Goal: Task Accomplishment & Management: Use online tool/utility

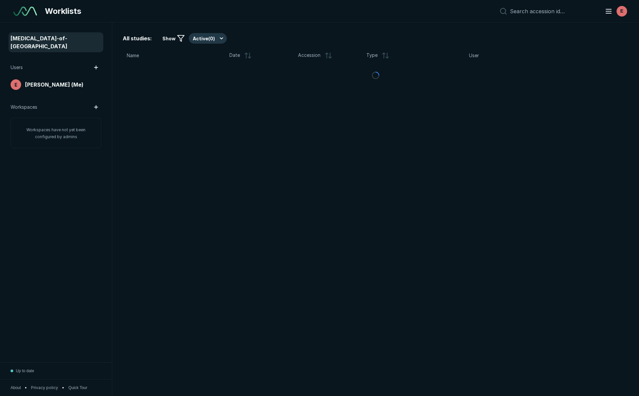
scroll to position [2408, 3125]
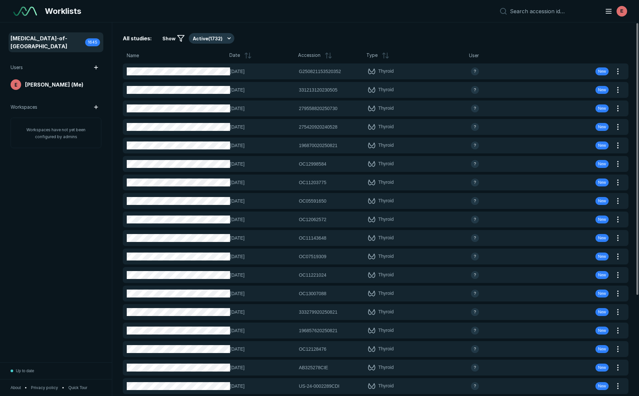
click at [246, 55] on icon at bounding box center [246, 55] width 0 height 5
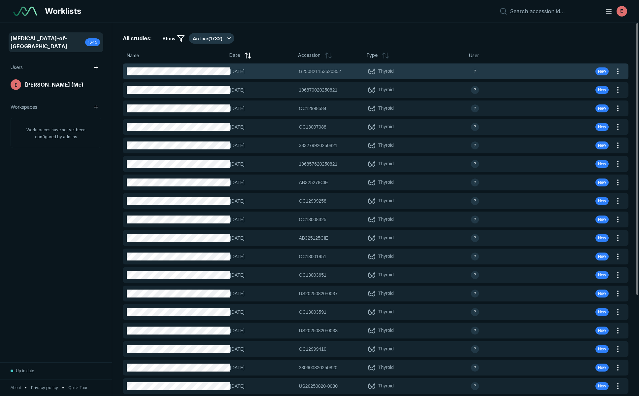
click at [331, 74] on span "G250821153520352" at bounding box center [320, 71] width 42 height 7
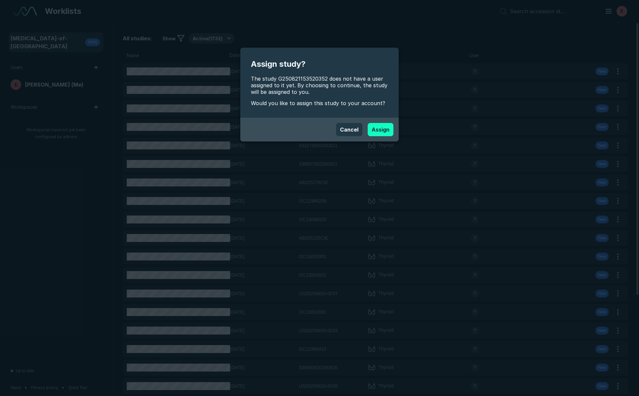
click at [374, 129] on button "Assign" at bounding box center [381, 129] width 26 height 13
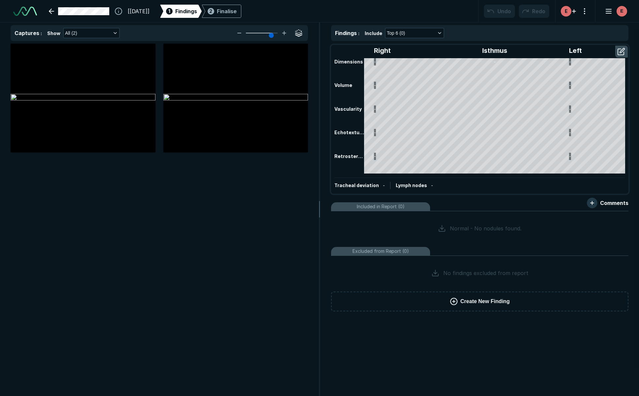
scroll to position [1498, 2182]
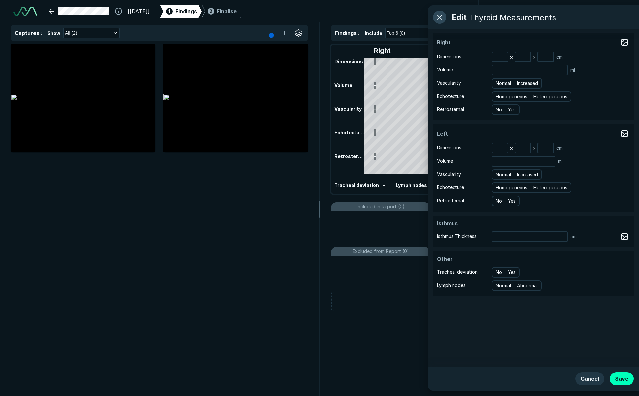
click at [442, 16] on button "button" at bounding box center [439, 17] width 13 height 13
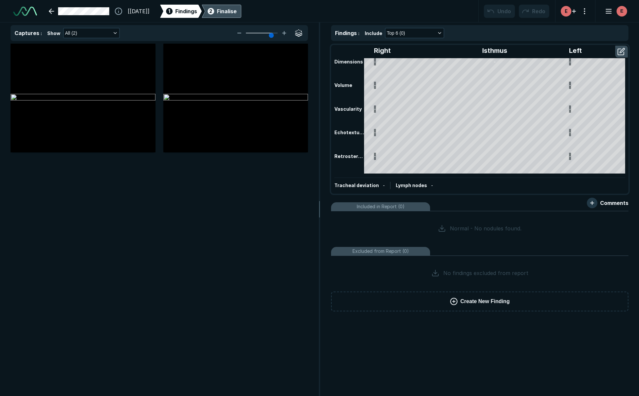
click at [235, 11] on div "Finalise" at bounding box center [227, 11] width 20 height 8
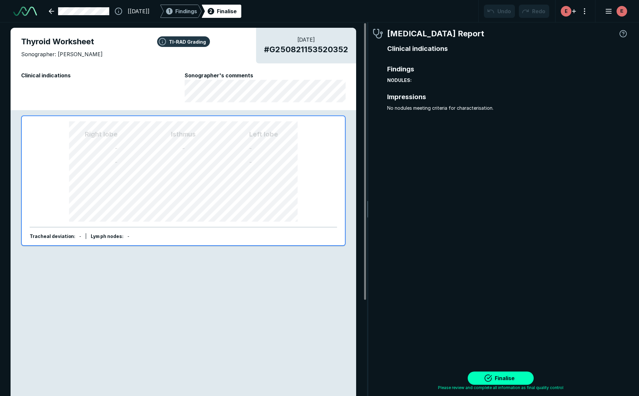
scroll to position [2490, 2000]
click at [319, 51] on span "# G250821153520352" at bounding box center [306, 50] width 84 height 12
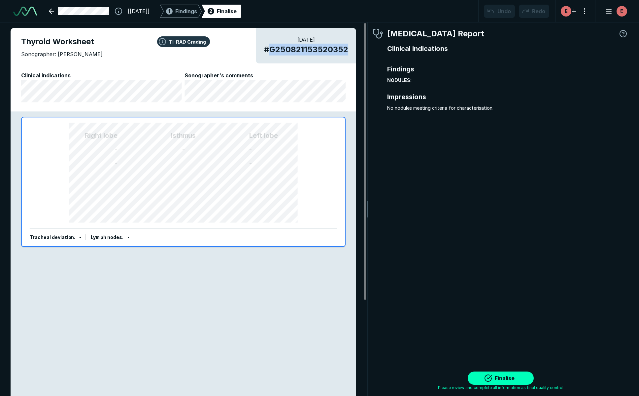
click at [319, 51] on span "# G250821153520352" at bounding box center [306, 50] width 84 height 12
copy span "G250821153520352"
click at [516, 379] on button "Finalise" at bounding box center [501, 377] width 66 height 13
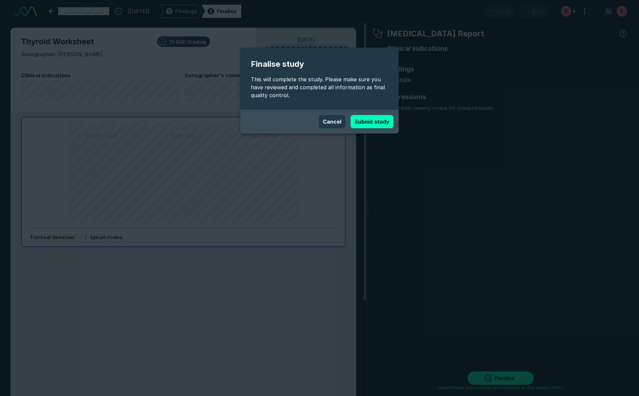
click at [374, 124] on button "Submit study" at bounding box center [372, 121] width 43 height 13
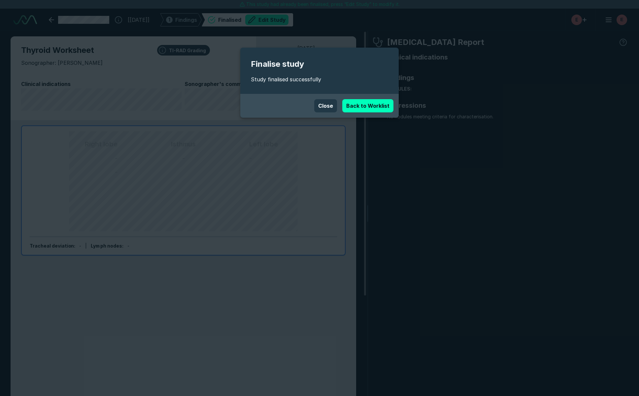
scroll to position [2422, 2405]
click at [330, 105] on button "Close" at bounding box center [325, 105] width 23 height 13
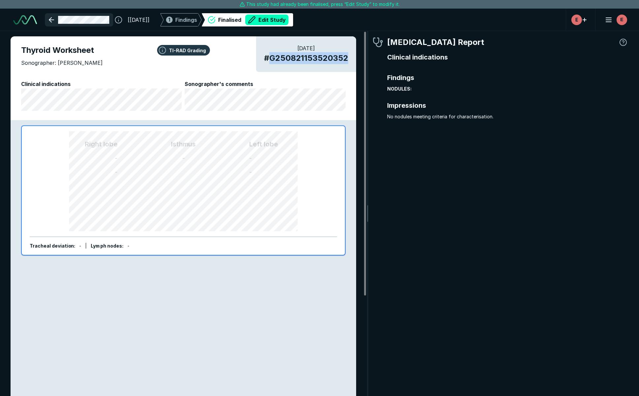
click at [51, 20] on link at bounding box center [79, 19] width 68 height 13
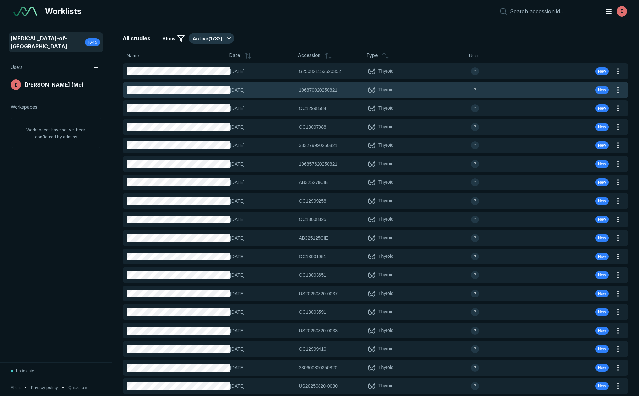
scroll to position [2408, 3125]
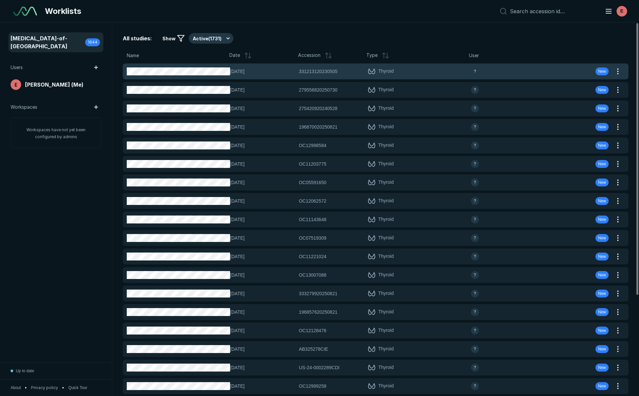
click at [267, 73] on span "[DATE]" at bounding box center [262, 71] width 65 height 7
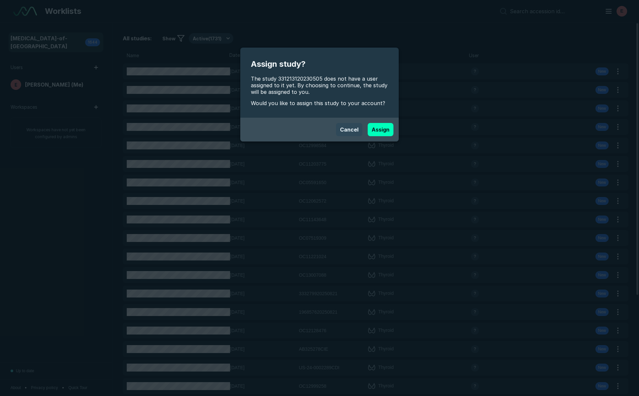
click at [355, 131] on button "Cancel" at bounding box center [349, 129] width 26 height 13
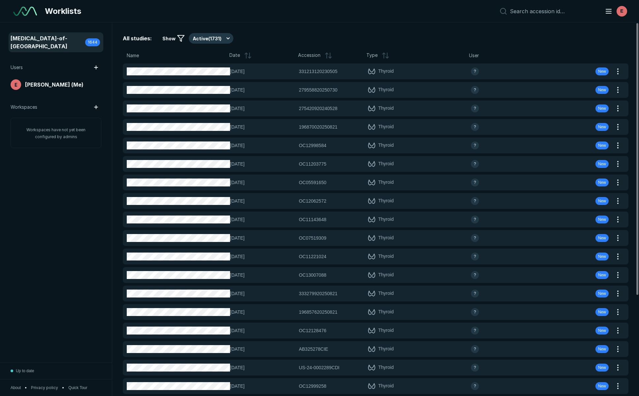
click at [244, 53] on icon at bounding box center [248, 56] width 8 height 8
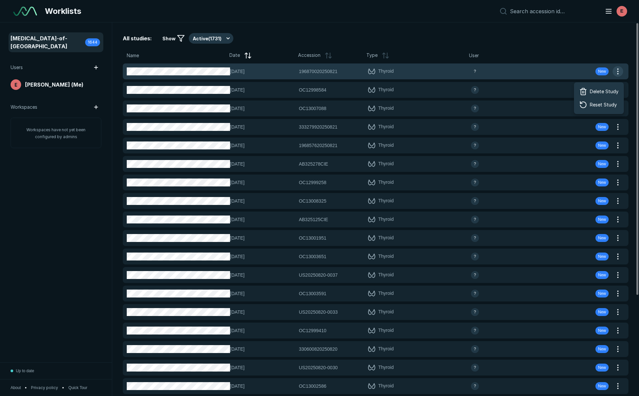
click at [619, 69] on button "button" at bounding box center [618, 71] width 11 height 11
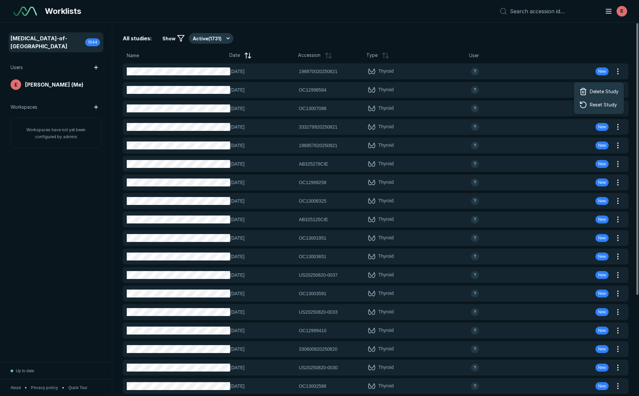
click at [574, 49] on div "All studies: Show Active ( 1731 ) Name Date Accession Type User [DATE] 19687002…" at bounding box center [375, 208] width 527 height 373
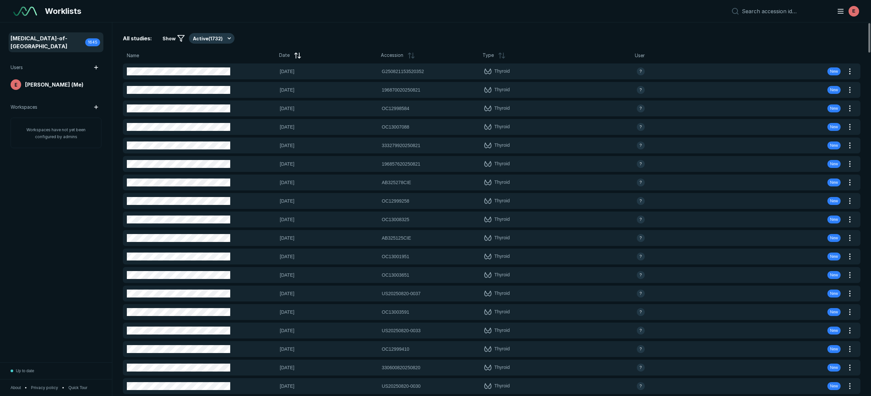
scroll to position [2514, 4767]
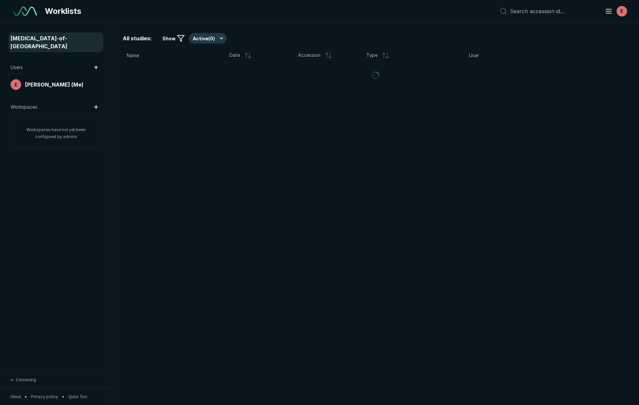
scroll to position [2450, 3125]
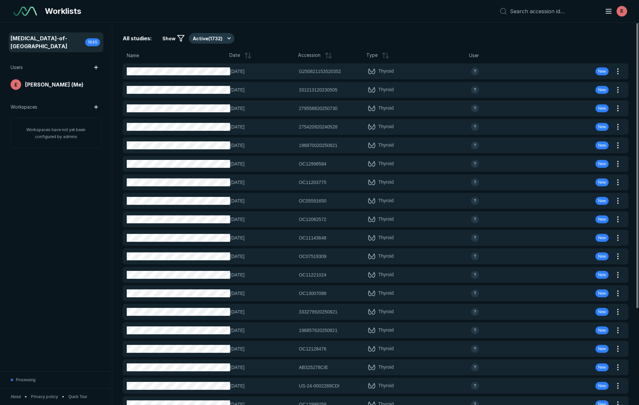
click at [245, 55] on icon at bounding box center [248, 56] width 8 height 8
click at [173, 39] on span "Show" at bounding box center [168, 38] width 13 height 7
click at [180, 39] on icon at bounding box center [181, 38] width 8 height 8
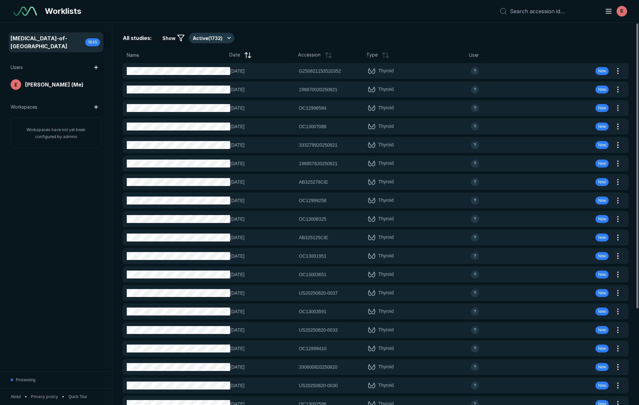
click at [181, 36] on icon at bounding box center [181, 38] width 8 height 8
click at [173, 41] on span "Show" at bounding box center [168, 38] width 13 height 7
click at [227, 38] on button "Active ( 1732 )" at bounding box center [212, 38] width 46 height 11
click at [278, 37] on div "All studies: Show Active ( 1732 )" at bounding box center [376, 38] width 506 height 11
click at [179, 38] on polygon at bounding box center [181, 38] width 7 height 6
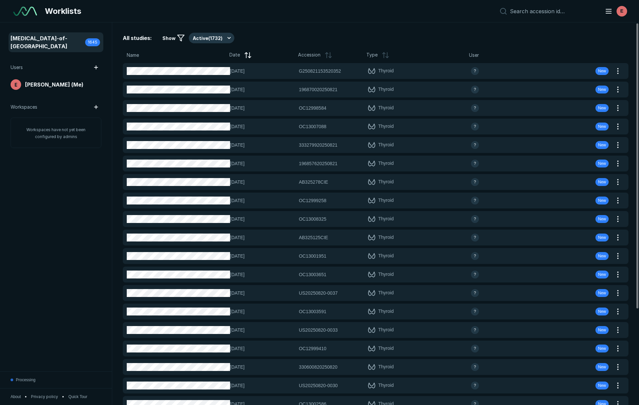
click at [166, 38] on span "Show" at bounding box center [168, 38] width 13 height 7
click at [180, 36] on icon at bounding box center [181, 38] width 8 height 8
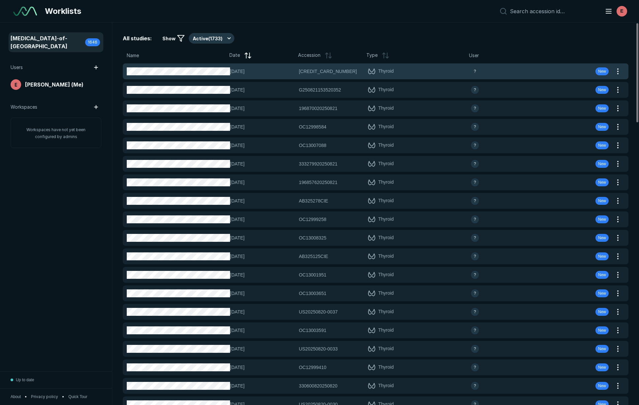
scroll to position [0, 0]
